Goal: Transaction & Acquisition: Purchase product/service

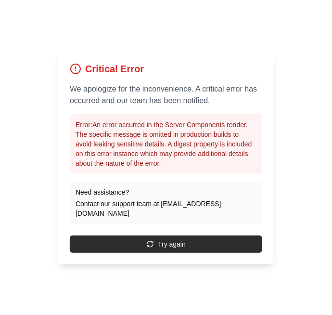
click at [199, 253] on button "Try again" at bounding box center [166, 243] width 193 height 17
click at [181, 253] on button "Try again" at bounding box center [166, 243] width 193 height 17
click at [197, 253] on button "Try again" at bounding box center [166, 243] width 193 height 17
click at [157, 253] on button "Try again" at bounding box center [166, 243] width 193 height 17
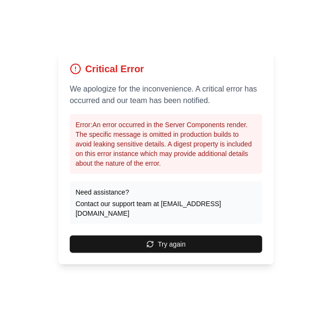
click at [181, 253] on button "Try again" at bounding box center [166, 243] width 193 height 17
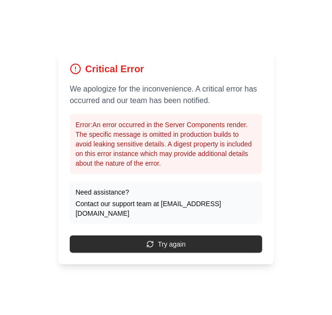
click at [193, 253] on button "Try again" at bounding box center [166, 243] width 193 height 17
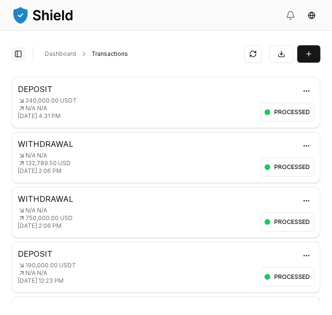
click at [13, 59] on button "Toggle Sidebar" at bounding box center [18, 53] width 13 height 13
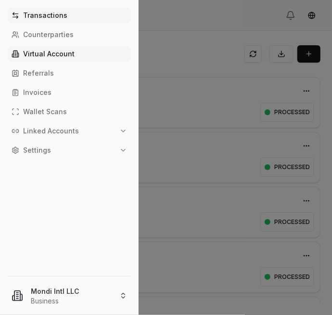
click at [37, 58] on link "Virtual Account" at bounding box center [69, 53] width 123 height 15
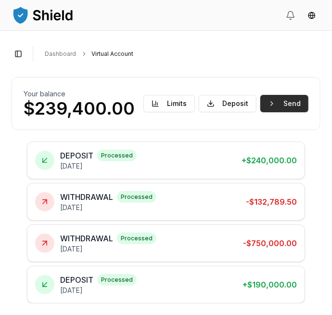
click at [297, 107] on button "Send" at bounding box center [284, 103] width 48 height 17
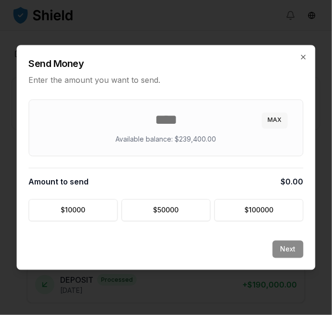
click at [276, 120] on button "MAX" at bounding box center [275, 120] width 26 height 15
type input "******"
click at [288, 245] on button "Next" at bounding box center [288, 249] width 31 height 17
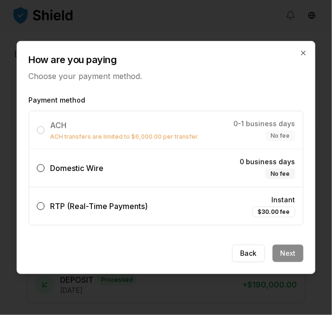
click at [171, 164] on label "Domestic Wire 0 business days No fee" at bounding box center [166, 168] width 274 height 38
click at [45, 164] on button "Domestic Wire 0 business days No fee" at bounding box center [41, 168] width 8 height 8
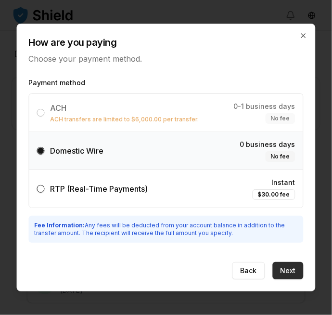
click at [289, 266] on button "Next" at bounding box center [288, 270] width 31 height 17
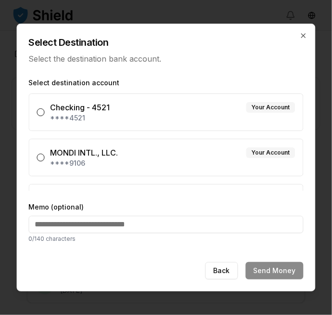
click at [233, 162] on p "****9106" at bounding box center [173, 163] width 245 height 10
click at [45, 161] on button "MONDI INTL., LLC. Your Account ****9106" at bounding box center [41, 158] width 8 height 8
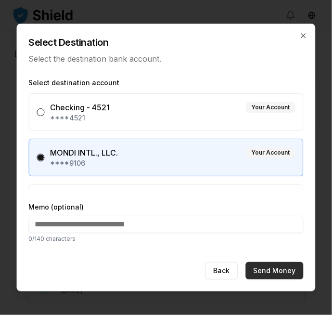
click at [284, 267] on button "Send Money" at bounding box center [275, 270] width 58 height 17
